Goal: Task Accomplishment & Management: Use online tool/utility

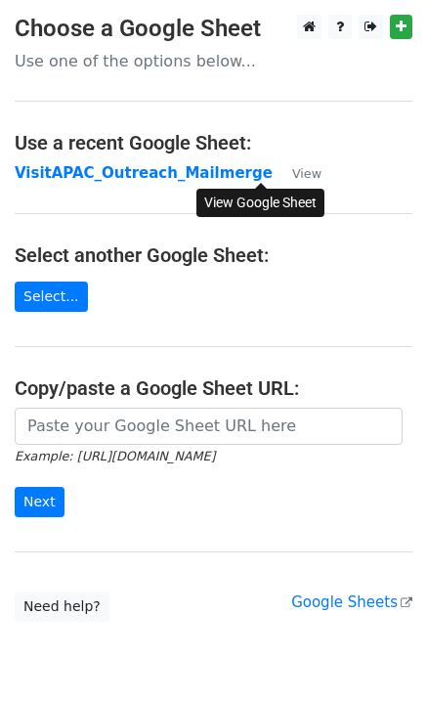
click at [292, 175] on small "View" at bounding box center [306, 173] width 29 height 15
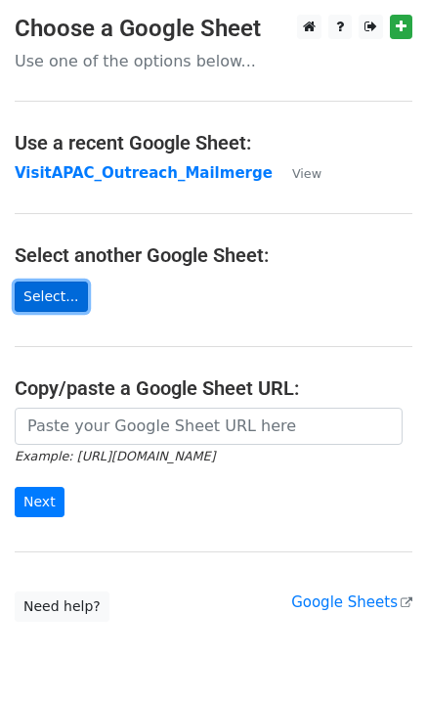
click at [59, 289] on link "Select..." at bounding box center [51, 297] width 73 height 30
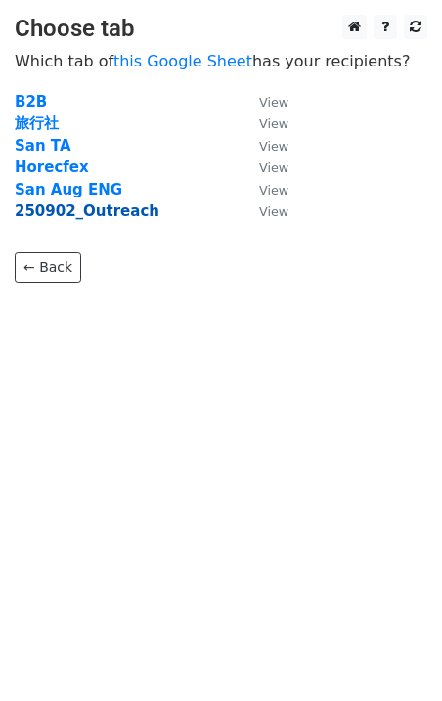
click at [67, 209] on strong "250902_Outreach" at bounding box center [87, 211] width 145 height 18
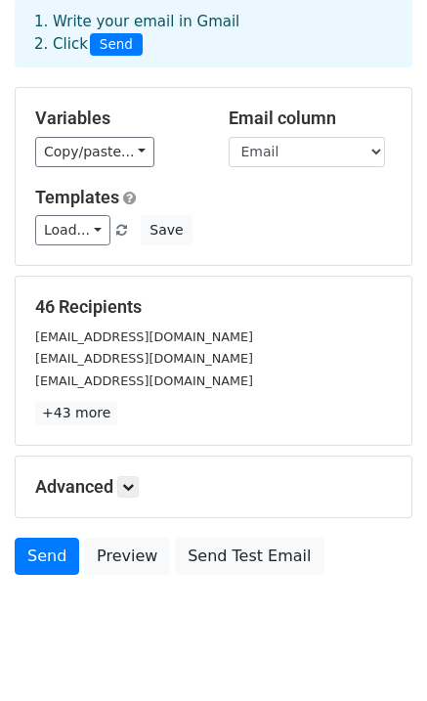
scroll to position [97, 0]
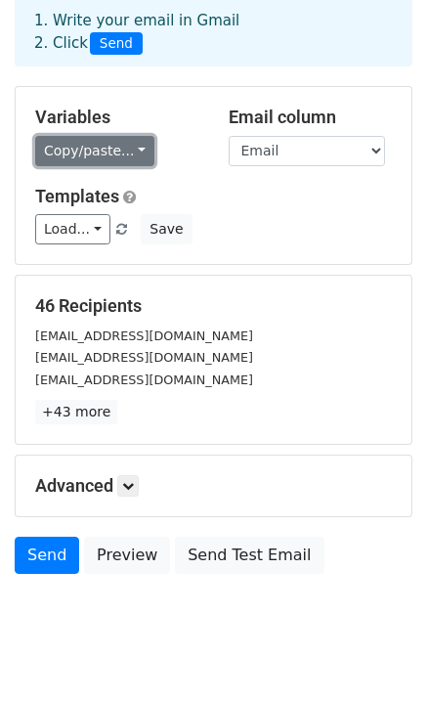
click at [135, 148] on link "Copy/paste..." at bounding box center [94, 151] width 119 height 30
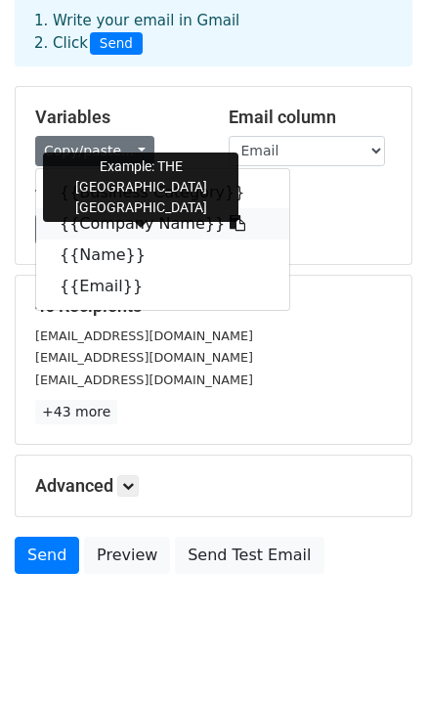
click at [230, 226] on icon at bounding box center [238, 223] width 16 height 16
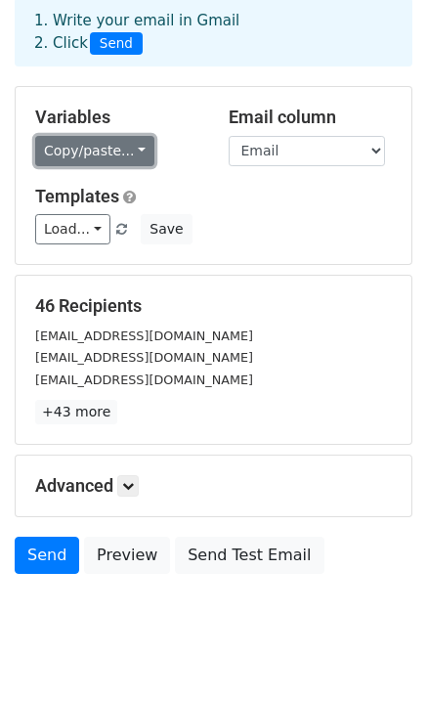
click at [126, 157] on link "Copy/paste..." at bounding box center [94, 151] width 119 height 30
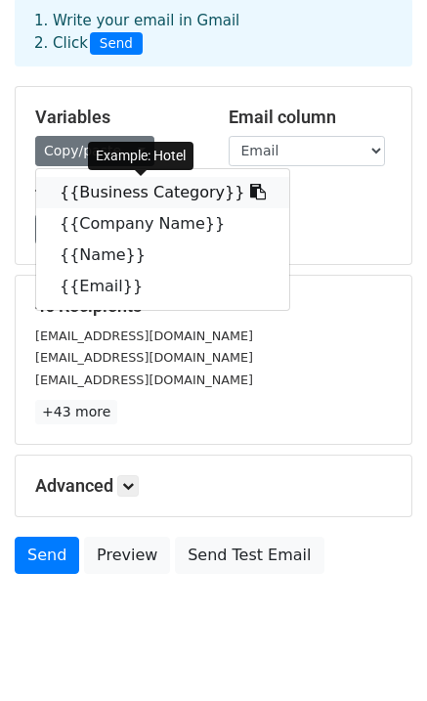
click at [250, 188] on icon at bounding box center [258, 192] width 16 height 16
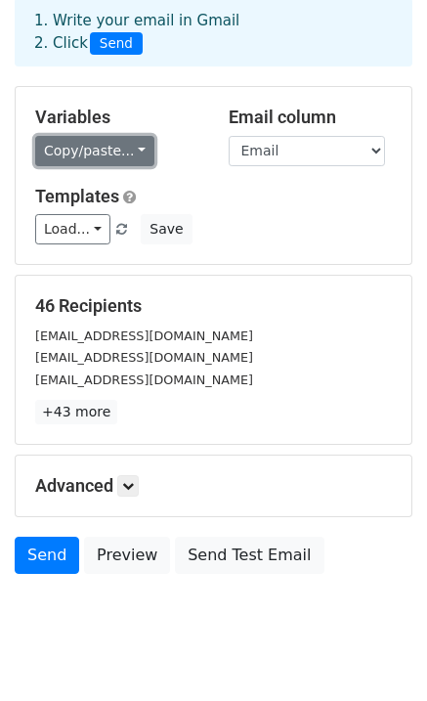
click at [134, 161] on link "Copy/paste..." at bounding box center [94, 151] width 119 height 30
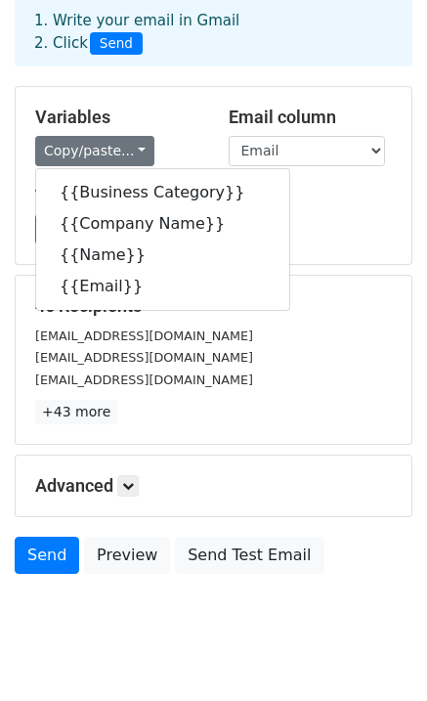
click at [269, 338] on div "sales@theblossomvn.com" at bounding box center [214, 336] width 386 height 22
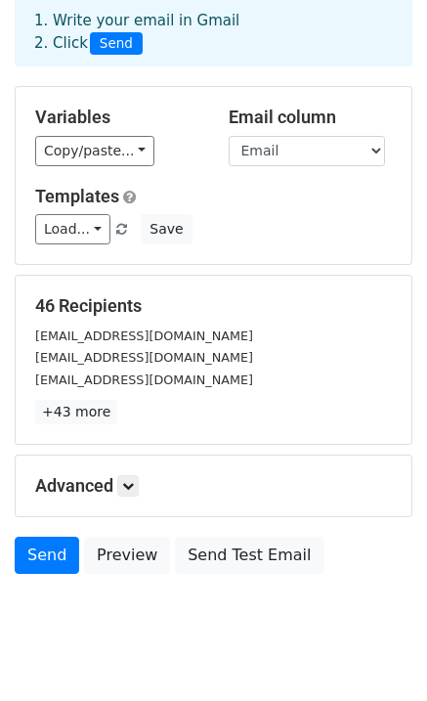
scroll to position [0, 0]
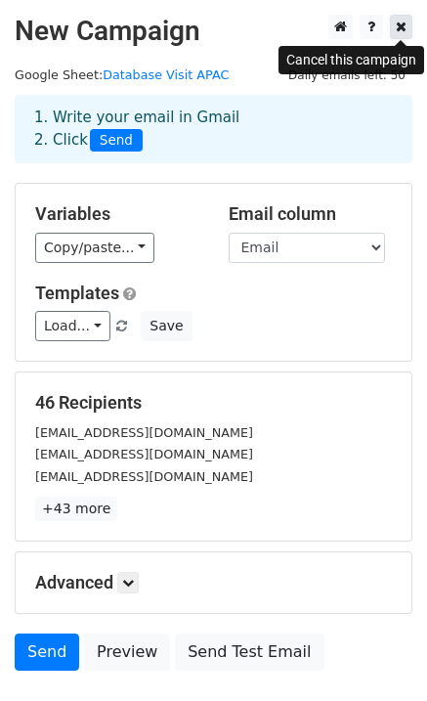
click at [403, 33] on icon at bounding box center [401, 27] width 11 height 14
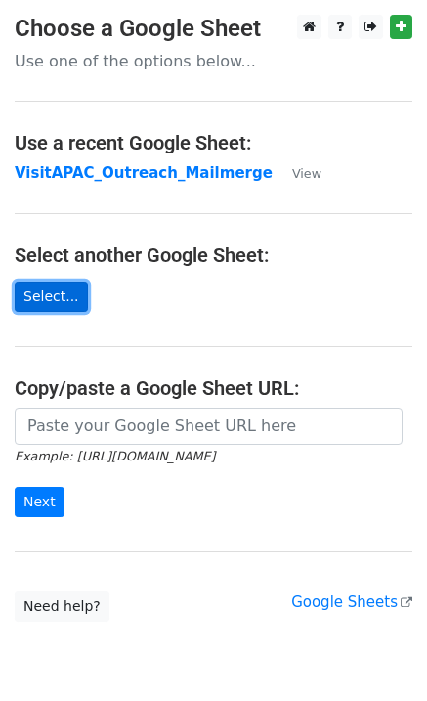
click at [67, 301] on link "Select..." at bounding box center [51, 297] width 73 height 30
click at [164, 156] on main "Choose a Google Sheet Use one of the options below... Use a recent Google Sheet…" at bounding box center [213, 318] width 427 height 607
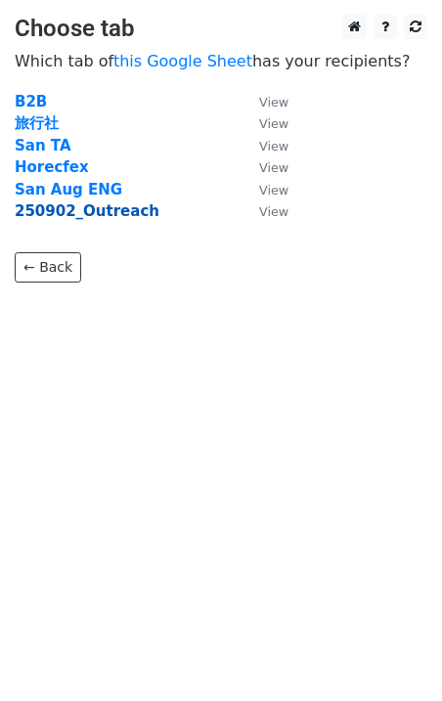
click at [109, 209] on strong "250902_Outreach" at bounding box center [87, 211] width 145 height 18
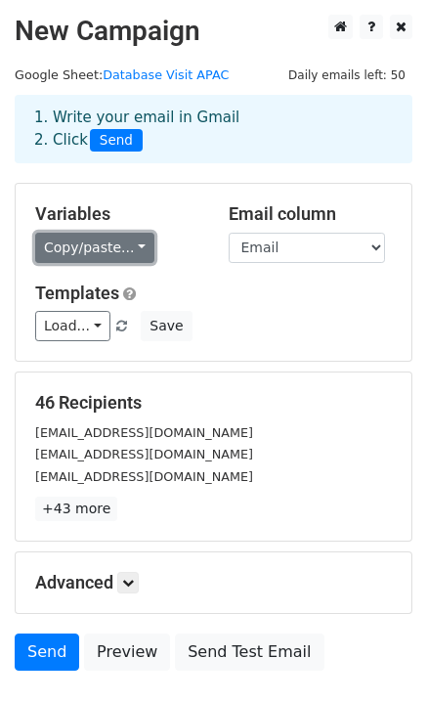
click at [130, 252] on link "Copy/paste..." at bounding box center [94, 248] width 119 height 30
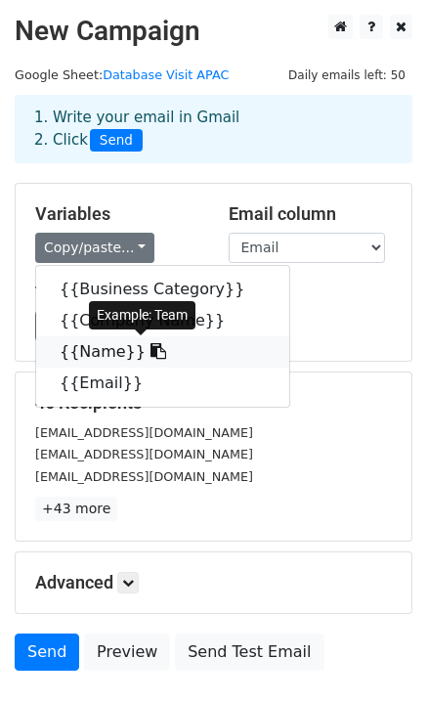
click at [151, 355] on icon at bounding box center [159, 351] width 16 height 16
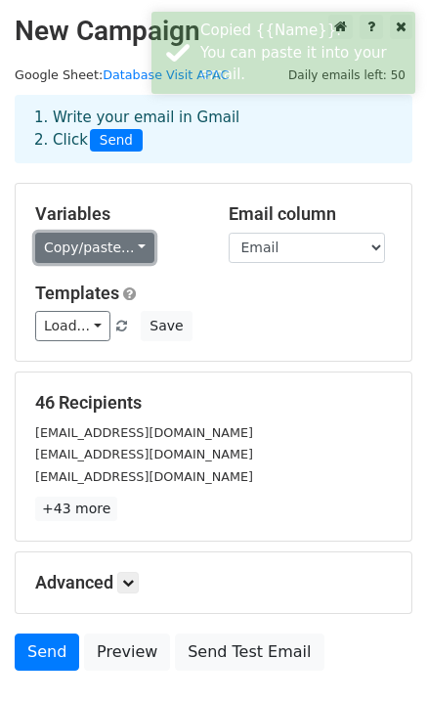
click at [129, 247] on link "Copy/paste..." at bounding box center [94, 248] width 119 height 30
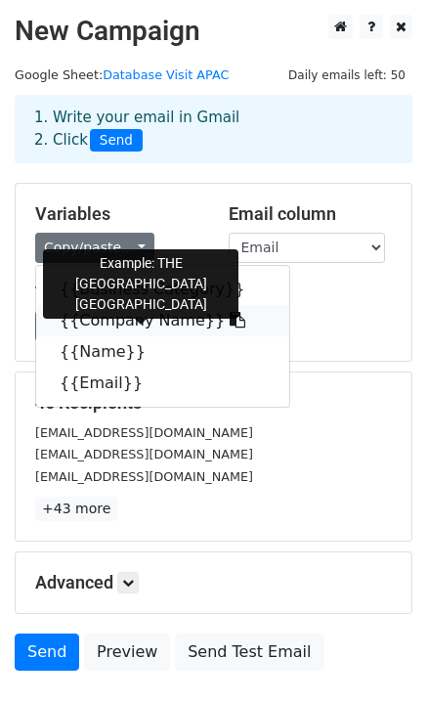
click at [230, 324] on icon at bounding box center [238, 320] width 16 height 16
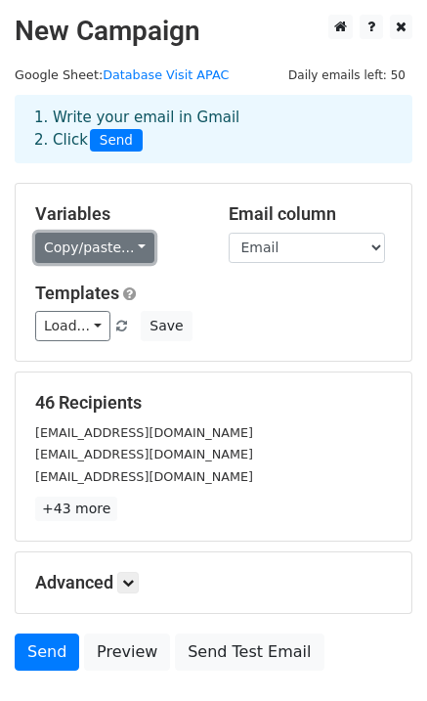
click at [128, 246] on link "Copy/paste..." at bounding box center [94, 248] width 119 height 30
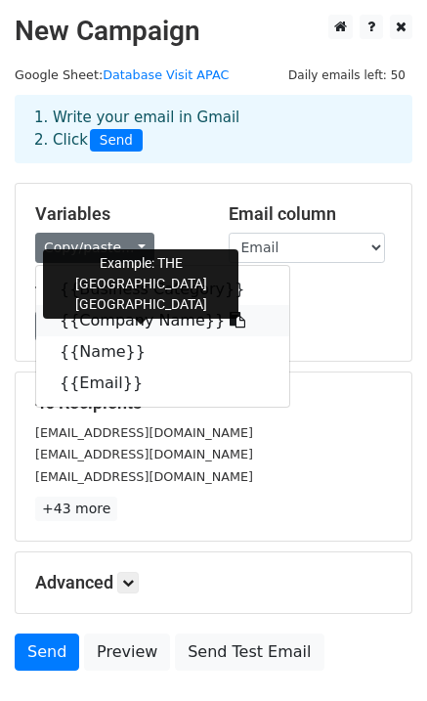
click at [230, 325] on icon at bounding box center [238, 320] width 16 height 16
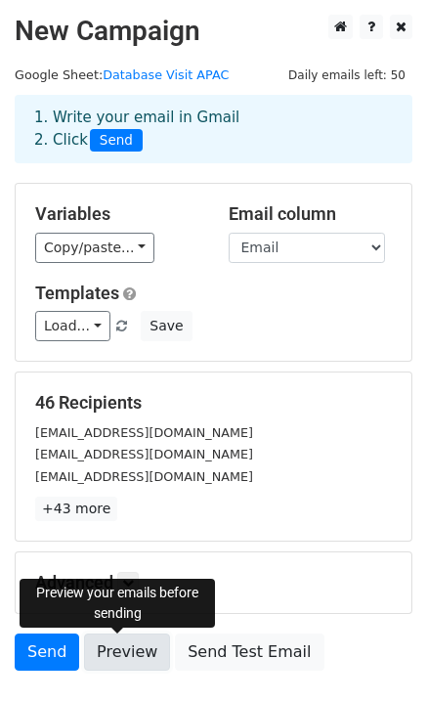
click at [117, 663] on link "Preview" at bounding box center [127, 652] width 86 height 37
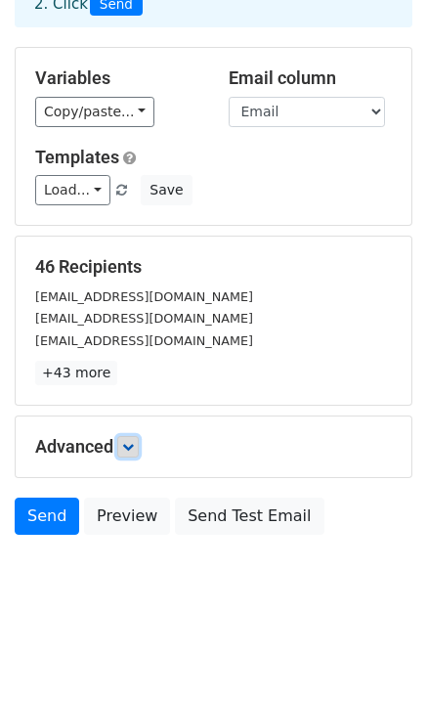
click at [134, 448] on icon at bounding box center [128, 447] width 12 height 12
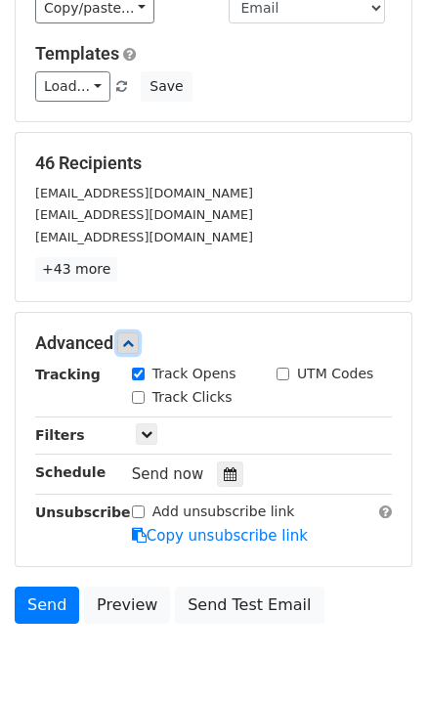
scroll to position [241, 0]
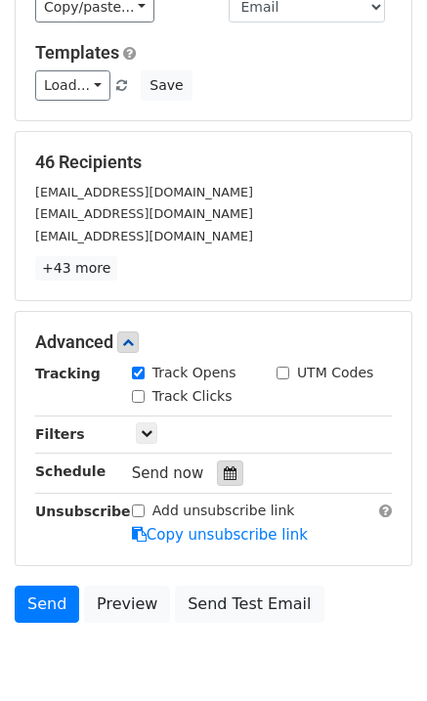
click at [224, 477] on icon at bounding box center [230, 474] width 13 height 14
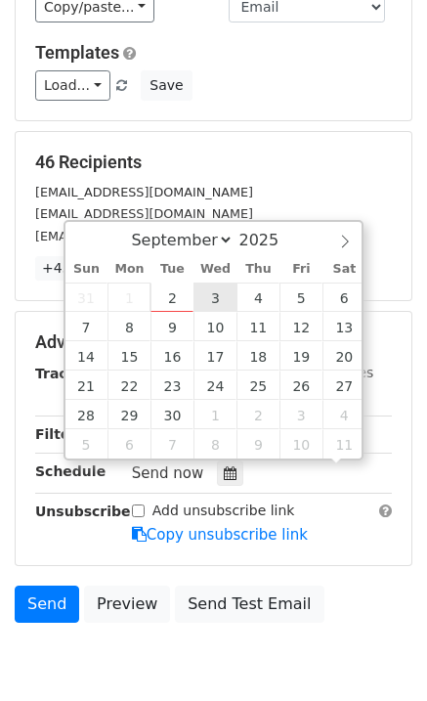
scroll to position [1, 0]
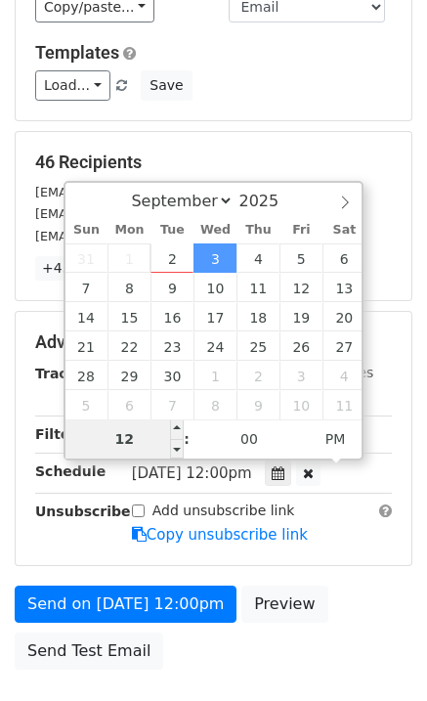
click at [136, 445] on input "12" at bounding box center [125, 439] width 119 height 39
type input "2025-09-03 13:00"
type input "01"
click at [176, 426] on span at bounding box center [177, 430] width 14 height 20
type input "2025-09-03 14:00"
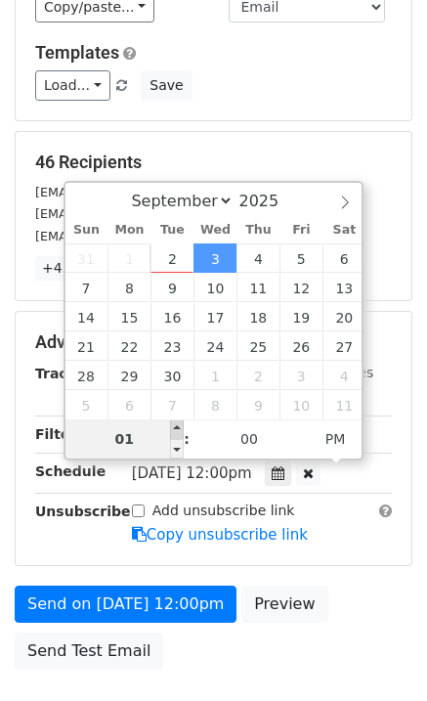
type input "02"
click at [176, 426] on span at bounding box center [177, 430] width 14 height 20
type input "2025-09-03 15:00"
type input "03"
click at [176, 426] on span at bounding box center [177, 430] width 14 height 20
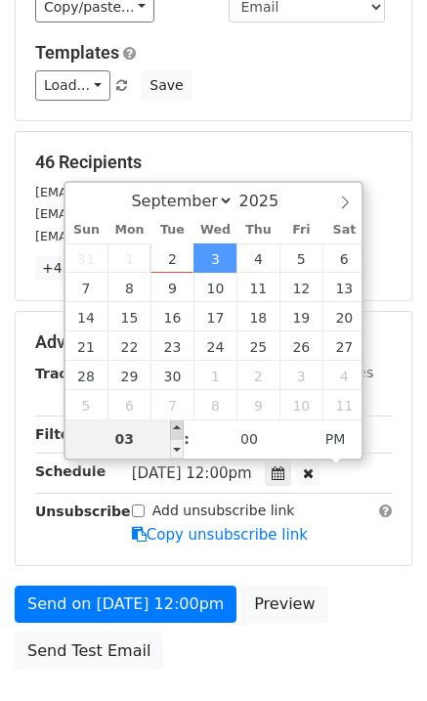
type input "2025-09-03 16:00"
type input "04"
click at [176, 426] on span at bounding box center [177, 430] width 14 height 20
type input "2025-09-03 17:00"
type input "05"
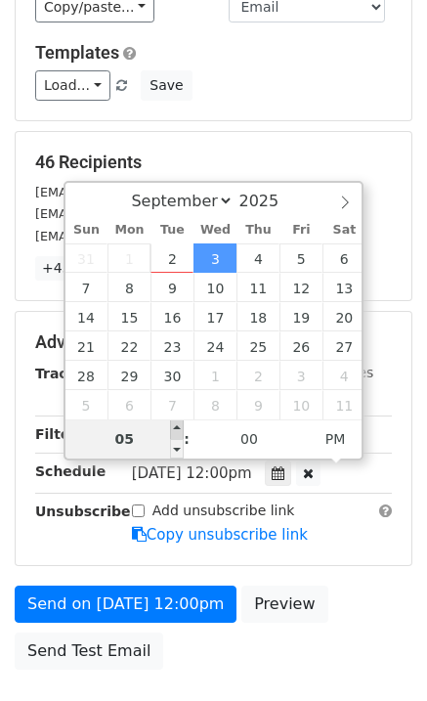
click at [176, 426] on span at bounding box center [177, 430] width 14 height 20
type input "2025-09-03 18:00"
type input "06"
click at [176, 426] on span at bounding box center [177, 430] width 14 height 20
type input "2025-09-03 19:00"
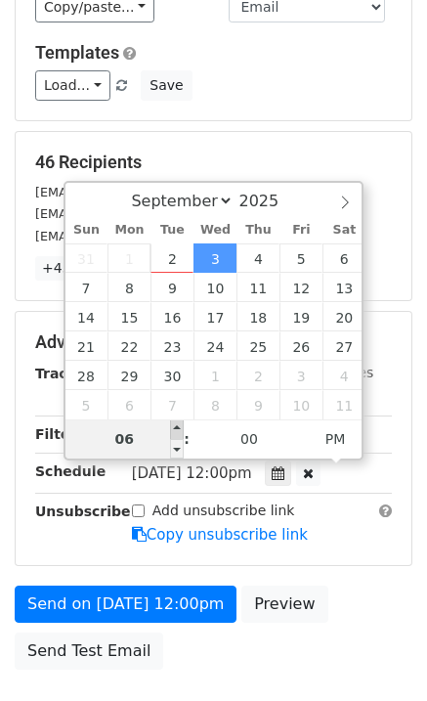
type input "07"
click at [176, 426] on span at bounding box center [177, 430] width 14 height 20
type input "2025-09-03 20:00"
type input "08"
click at [176, 426] on span at bounding box center [177, 430] width 14 height 20
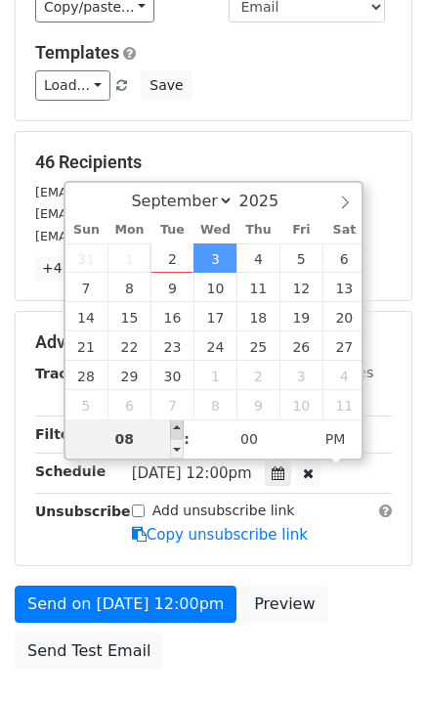
type input "2025-09-03 21:00"
type input "09"
click at [176, 426] on span at bounding box center [177, 430] width 14 height 20
type input "2025-09-03 22:00"
type input "10"
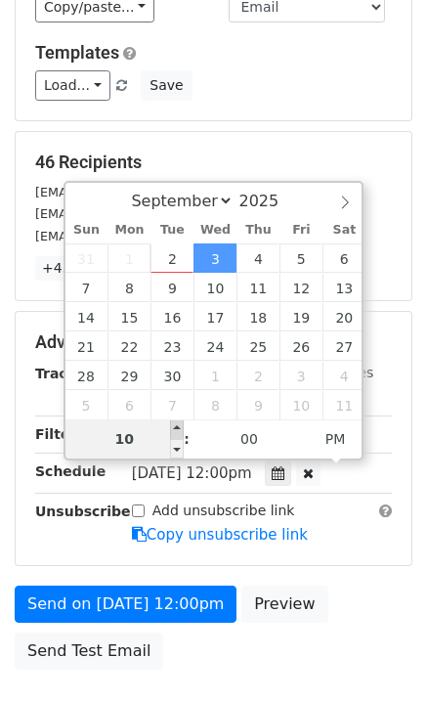
click at [176, 426] on span at bounding box center [177, 430] width 14 height 20
type input "2025-09-03 23:00"
type input "11"
click at [176, 426] on span at bounding box center [177, 430] width 14 height 20
type input "2025-09-03 00:00"
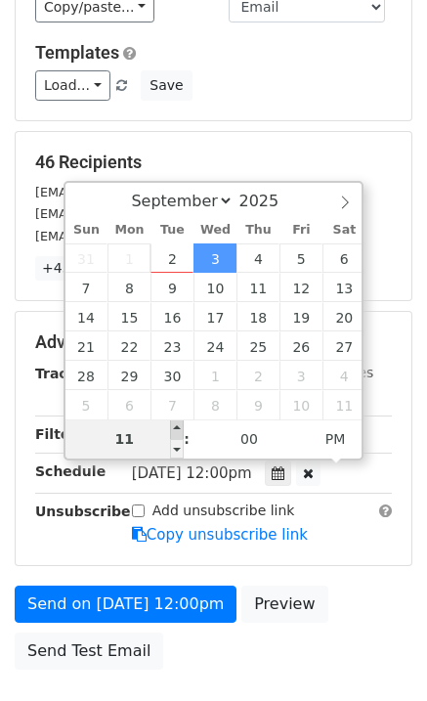
type input "12"
click at [176, 426] on span at bounding box center [177, 430] width 14 height 20
type input "2025-09-03 01:00"
type input "01"
click at [176, 426] on span at bounding box center [177, 430] width 14 height 20
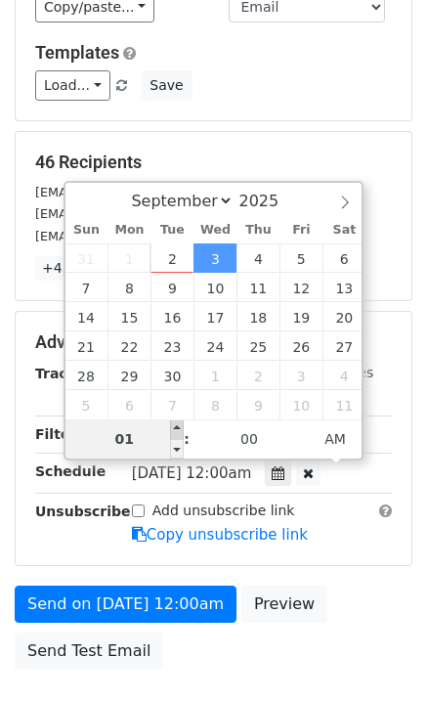
type input "2025-09-03 02:00"
type input "02"
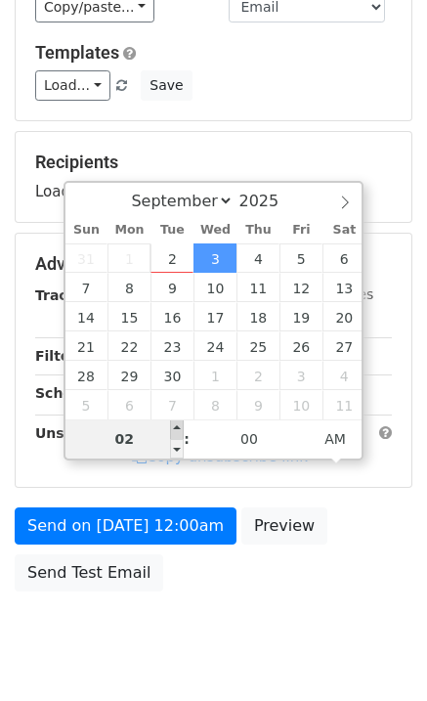
click at [176, 426] on span at bounding box center [177, 430] width 14 height 20
type input "2025-09-03 03:00"
type input "03"
click at [176, 426] on span at bounding box center [177, 430] width 14 height 20
type input "2025-09-03 04:00"
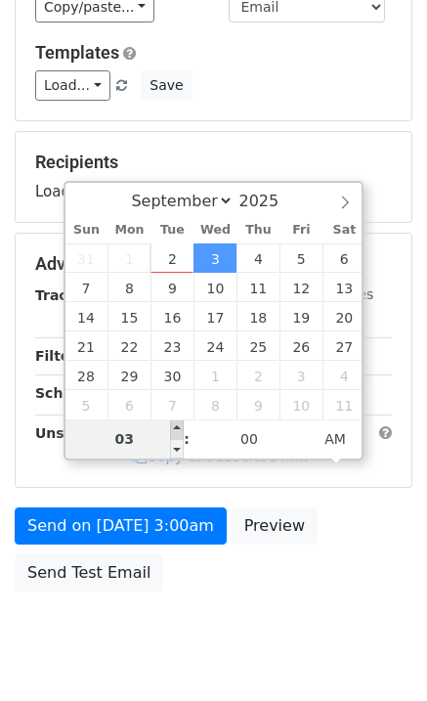
type input "04"
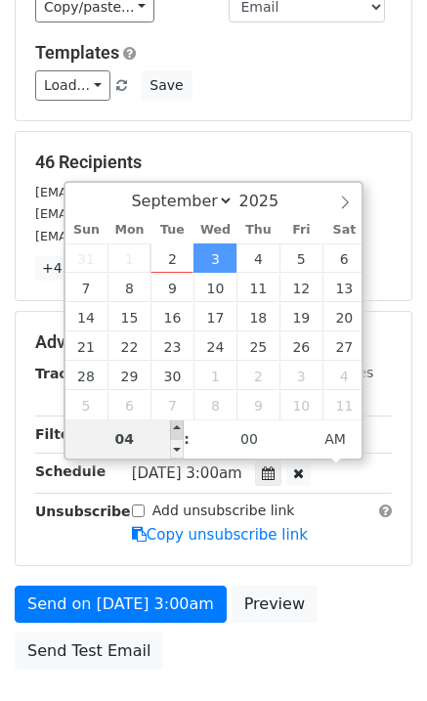
click at [176, 426] on span at bounding box center [177, 430] width 14 height 20
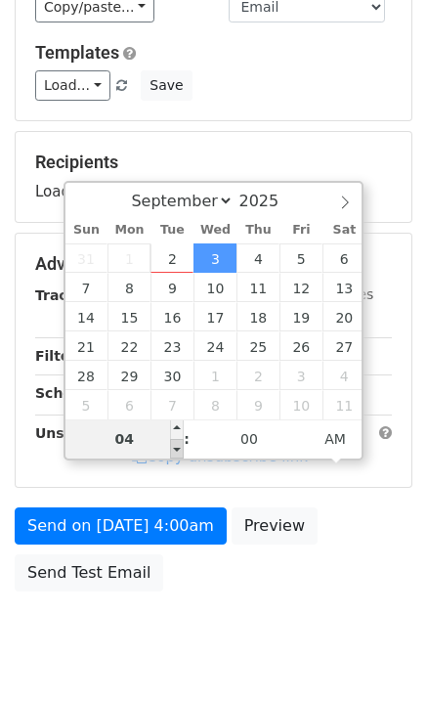
type input "2025-09-03 03:00"
type input "03"
click at [180, 446] on span at bounding box center [177, 449] width 14 height 20
type input "2025-09-03 02:00"
type input "02"
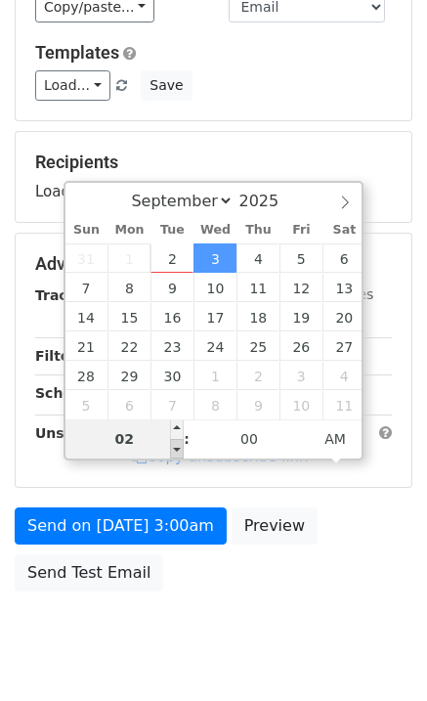
click at [180, 446] on span at bounding box center [177, 449] width 14 height 20
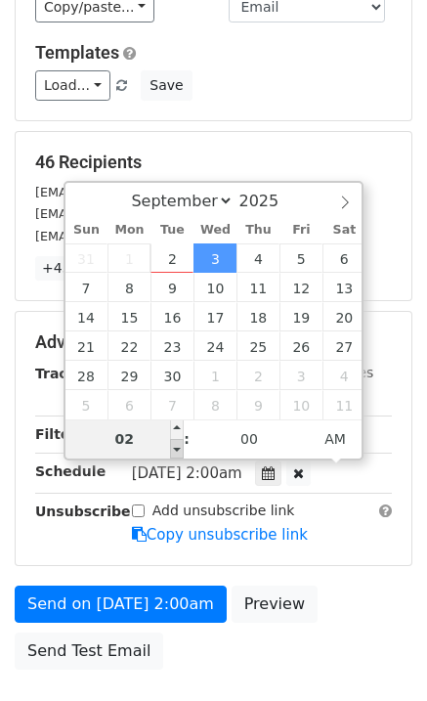
type input "2025-09-03 01:00"
type input "01"
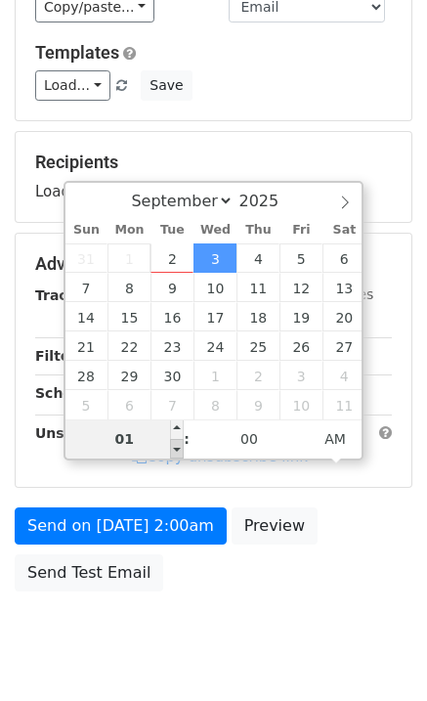
click at [180, 446] on span at bounding box center [177, 449] width 14 height 20
type input "2025-09-03 00:00"
click at [180, 446] on span at bounding box center [177, 449] width 14 height 20
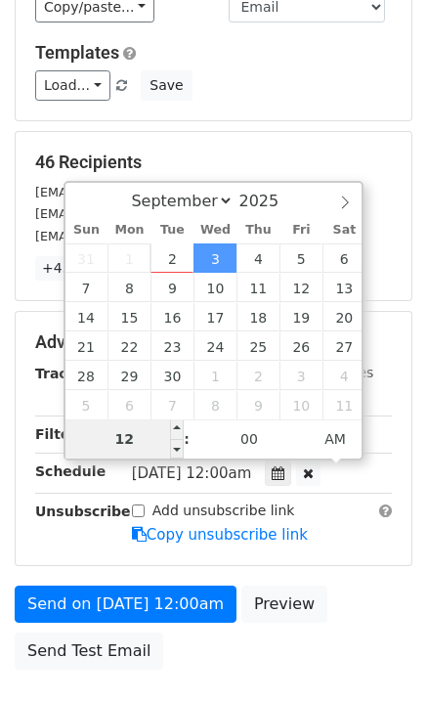
click at [146, 441] on input "12" at bounding box center [125, 439] width 119 height 39
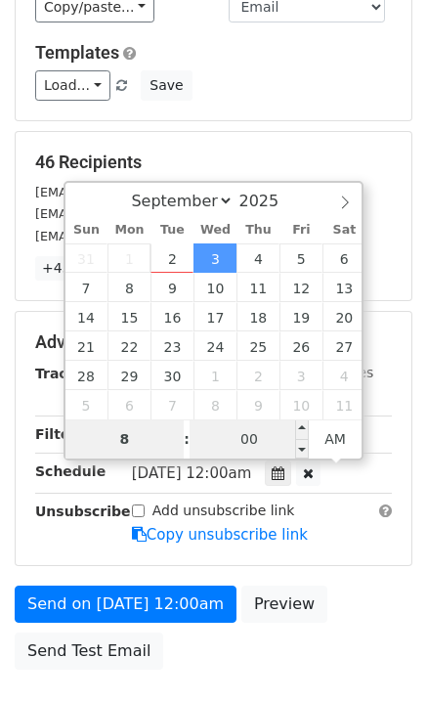
type input "8"
type input "2025-09-03 08:00"
type input "08"
click at [214, 444] on input "00" at bounding box center [249, 439] width 119 height 39
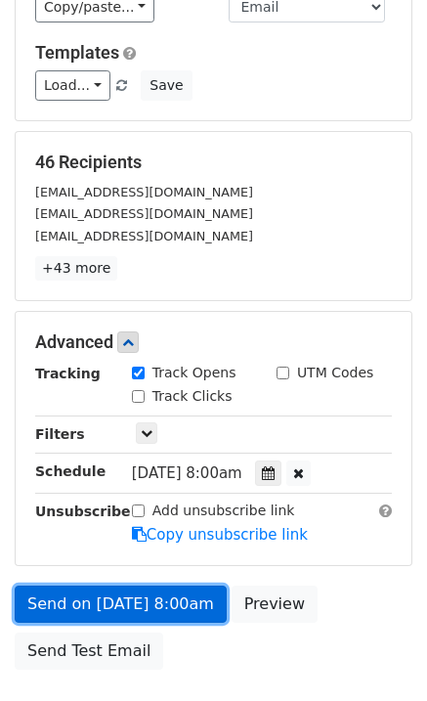
click at [117, 611] on link "Send on Sep 3 at 8:00am" at bounding box center [121, 604] width 212 height 37
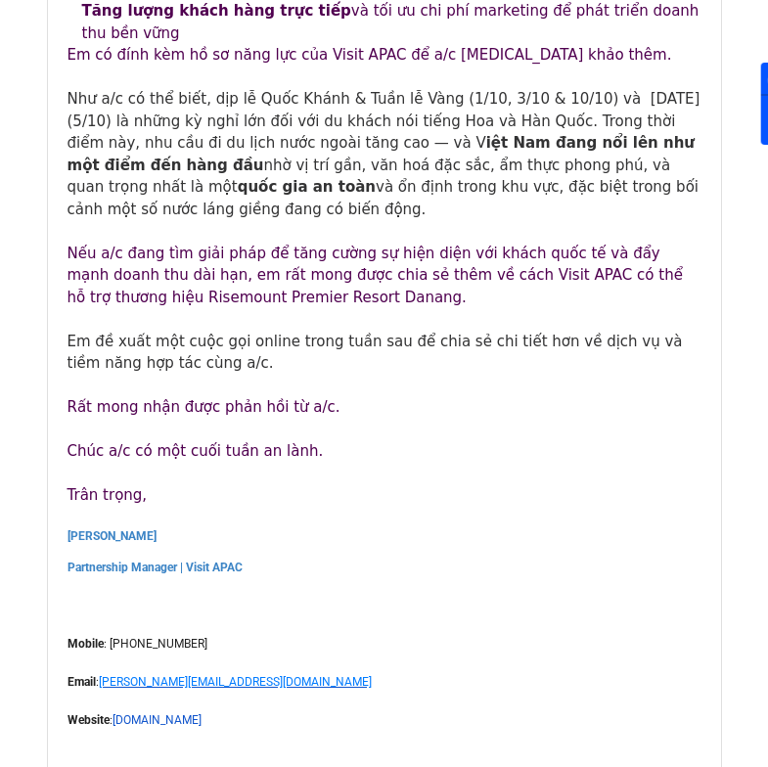
scroll to position [21988, 0]
